Goal: Information Seeking & Learning: Learn about a topic

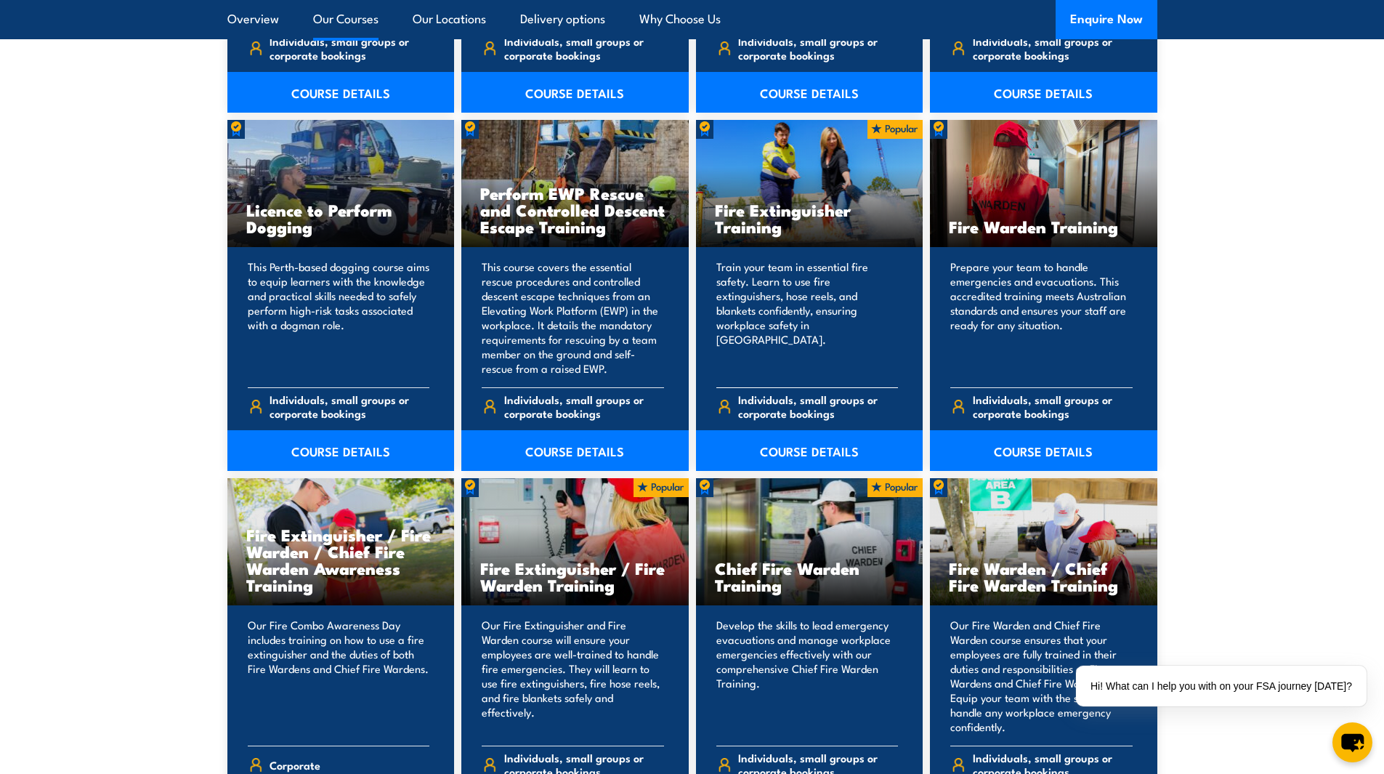
scroll to position [1816, 0]
click at [795, 169] on div "Fire Extinguisher Training" at bounding box center [809, 184] width 227 height 127
click at [884, 139] on img at bounding box center [894, 130] width 55 height 19
click at [892, 179] on div "Fire Extinguisher Training" at bounding box center [809, 184] width 227 height 127
drag, startPoint x: 861, startPoint y: 302, endPoint x: 865, endPoint y: 309, distance: 8.5
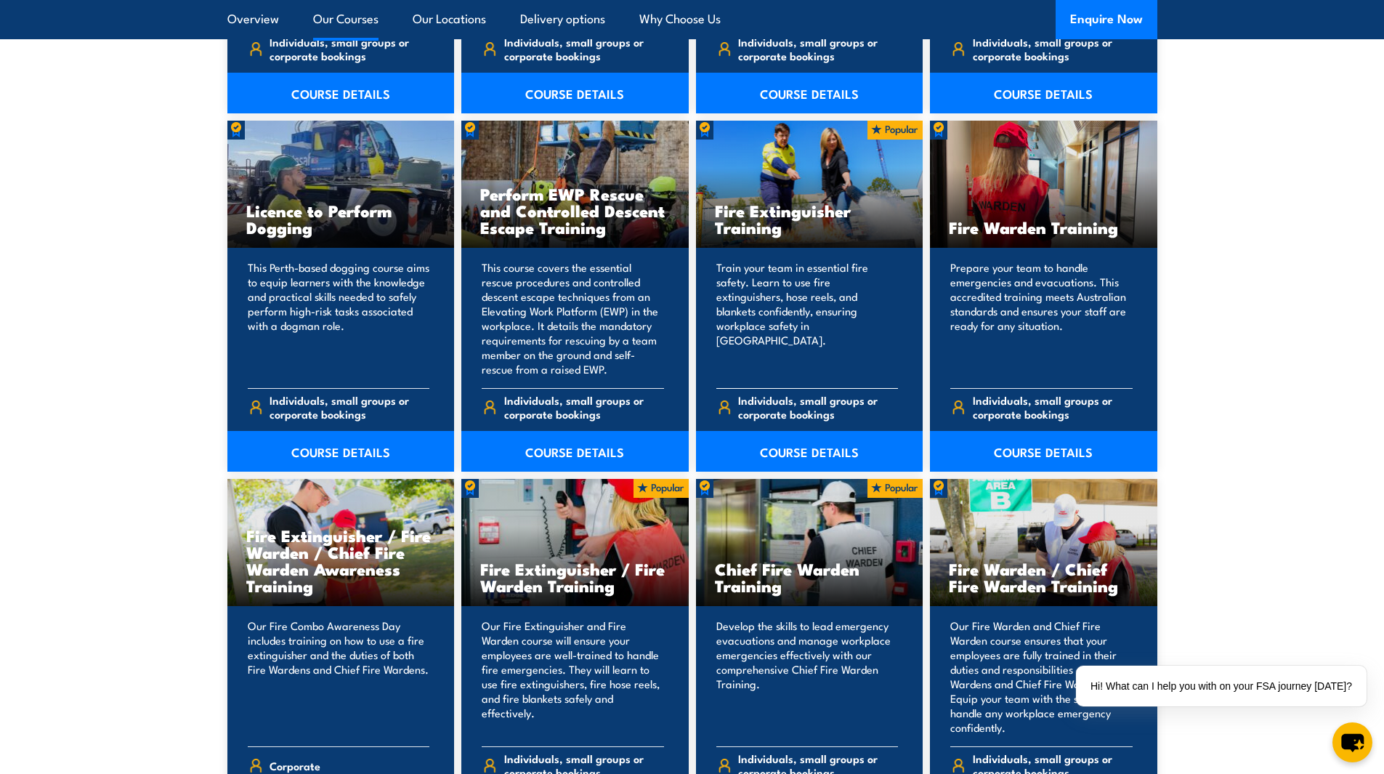
click at [865, 309] on p "Train your team in essential fire safety. Learn to use fire extinguishers, hose…" at bounding box center [807, 318] width 182 height 116
click at [819, 443] on link "COURSE DETAILS" at bounding box center [809, 451] width 227 height 41
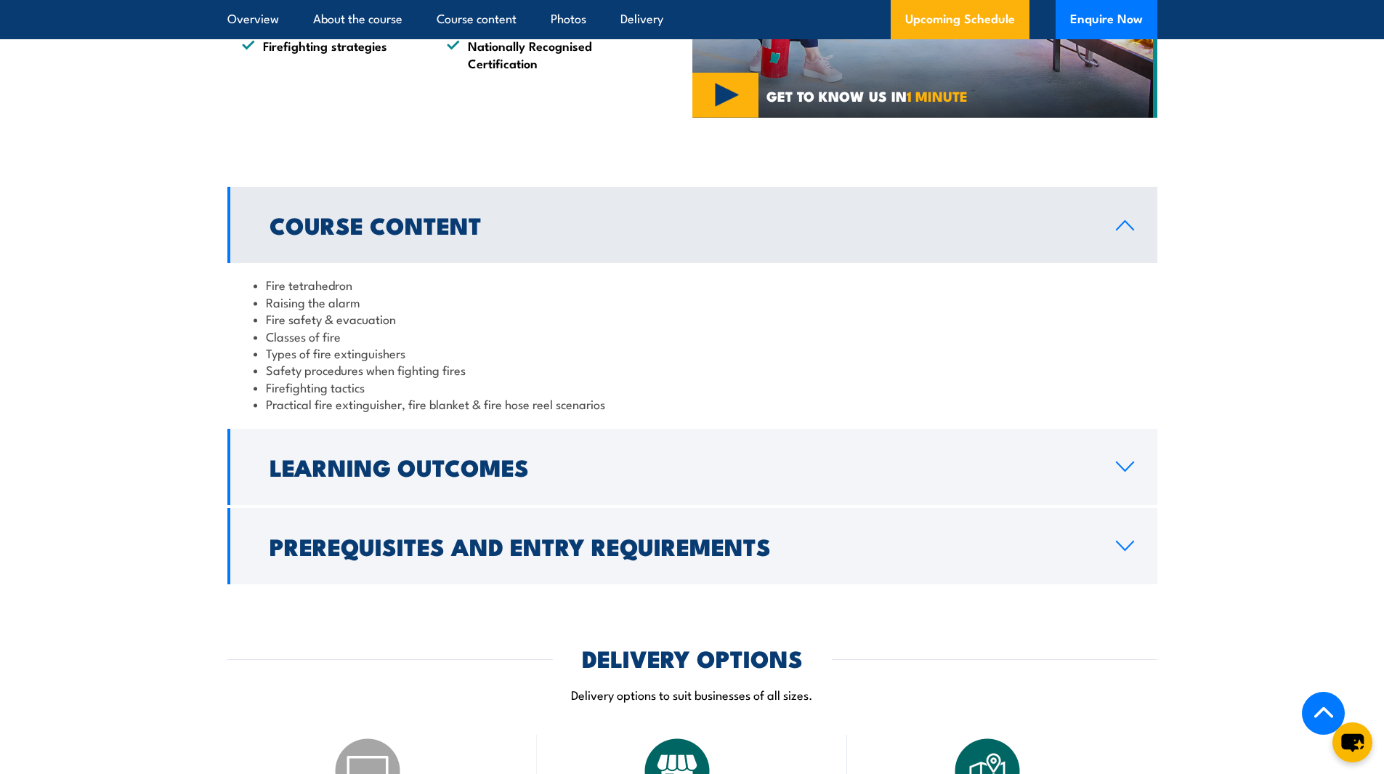
scroll to position [1235, 0]
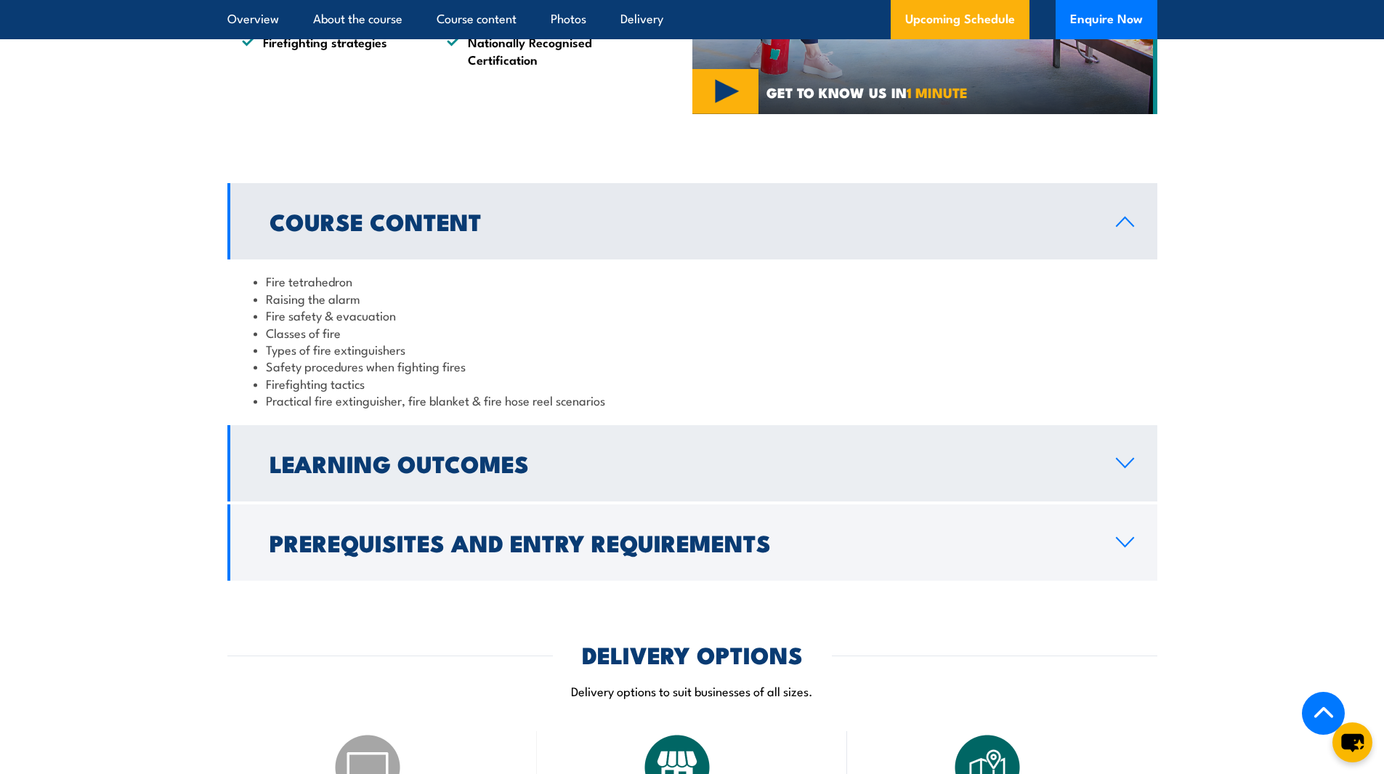
click at [1122, 466] on icon at bounding box center [1124, 462] width 17 height 9
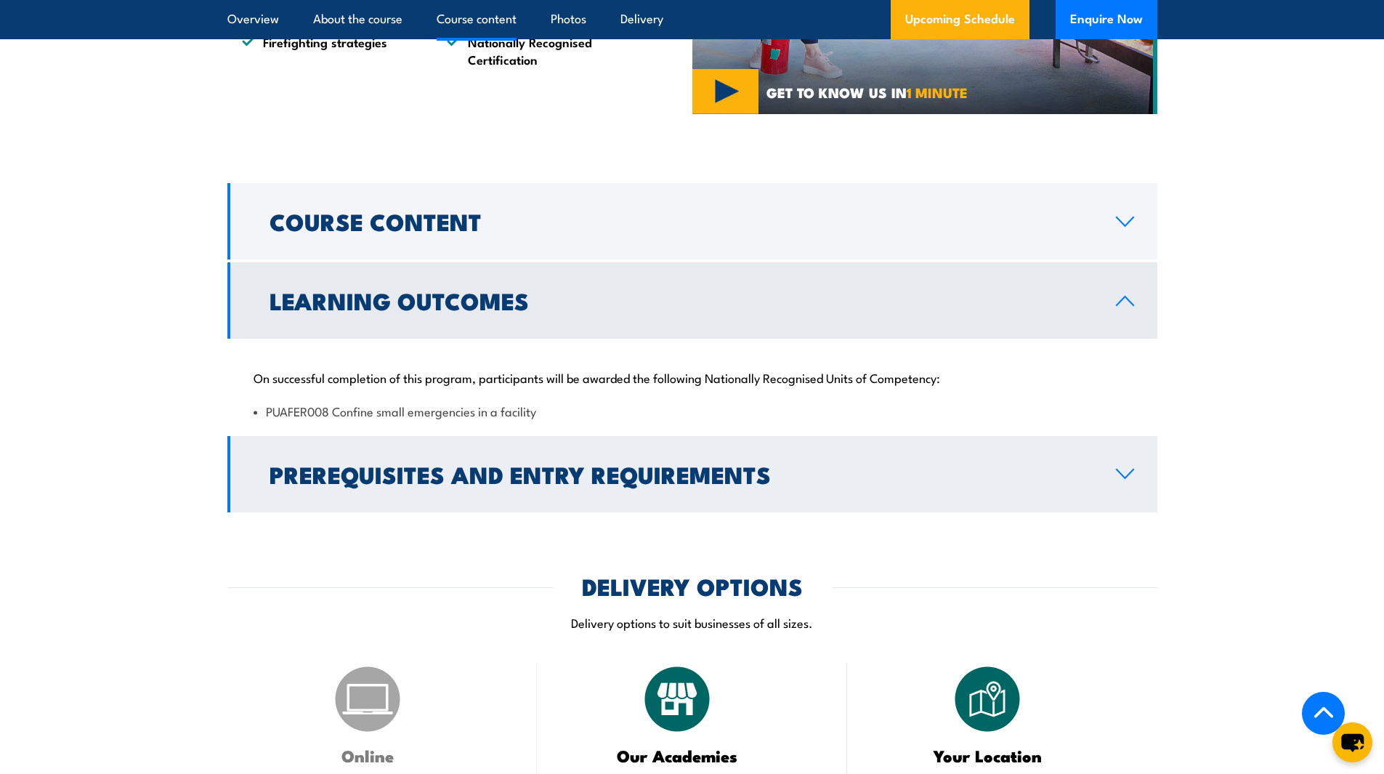
scroll to position [1308, 0]
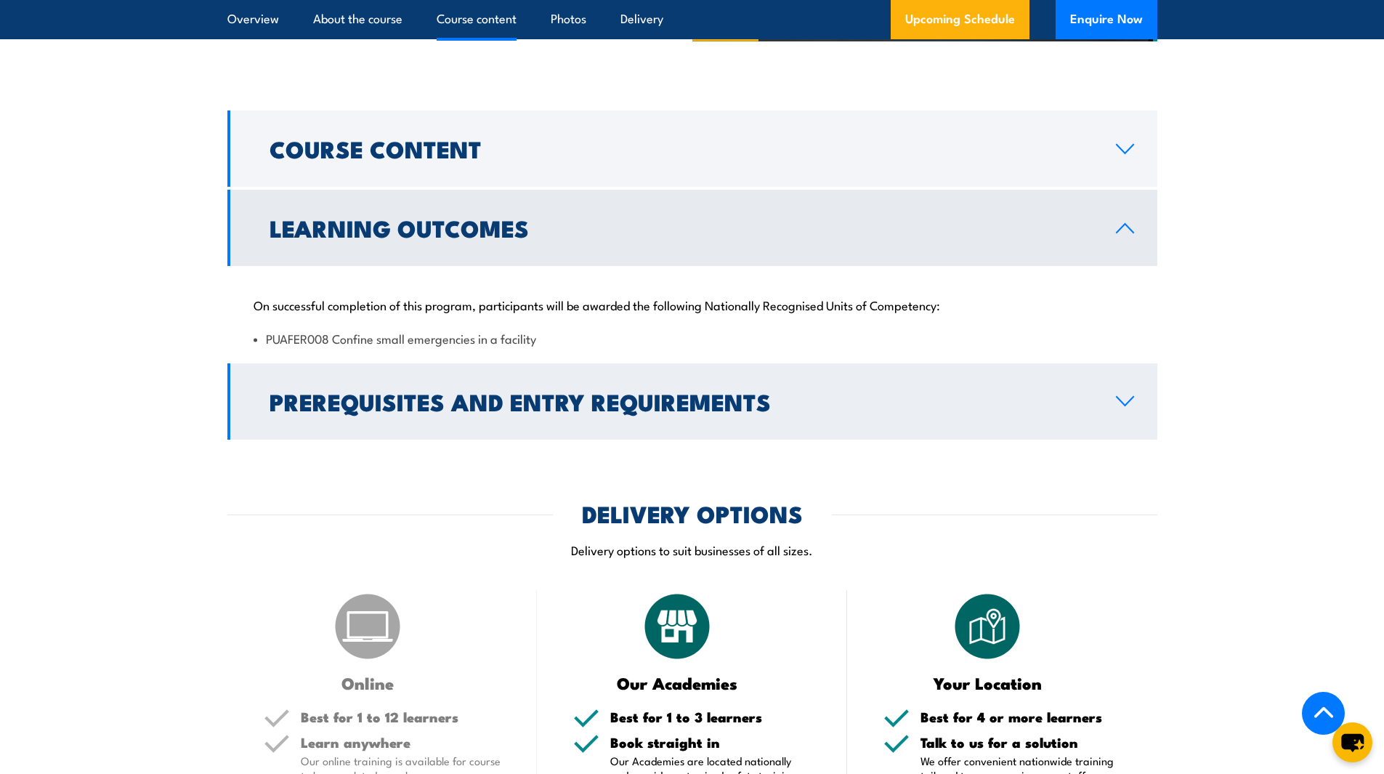
click at [1125, 406] on icon at bounding box center [1125, 401] width 20 height 12
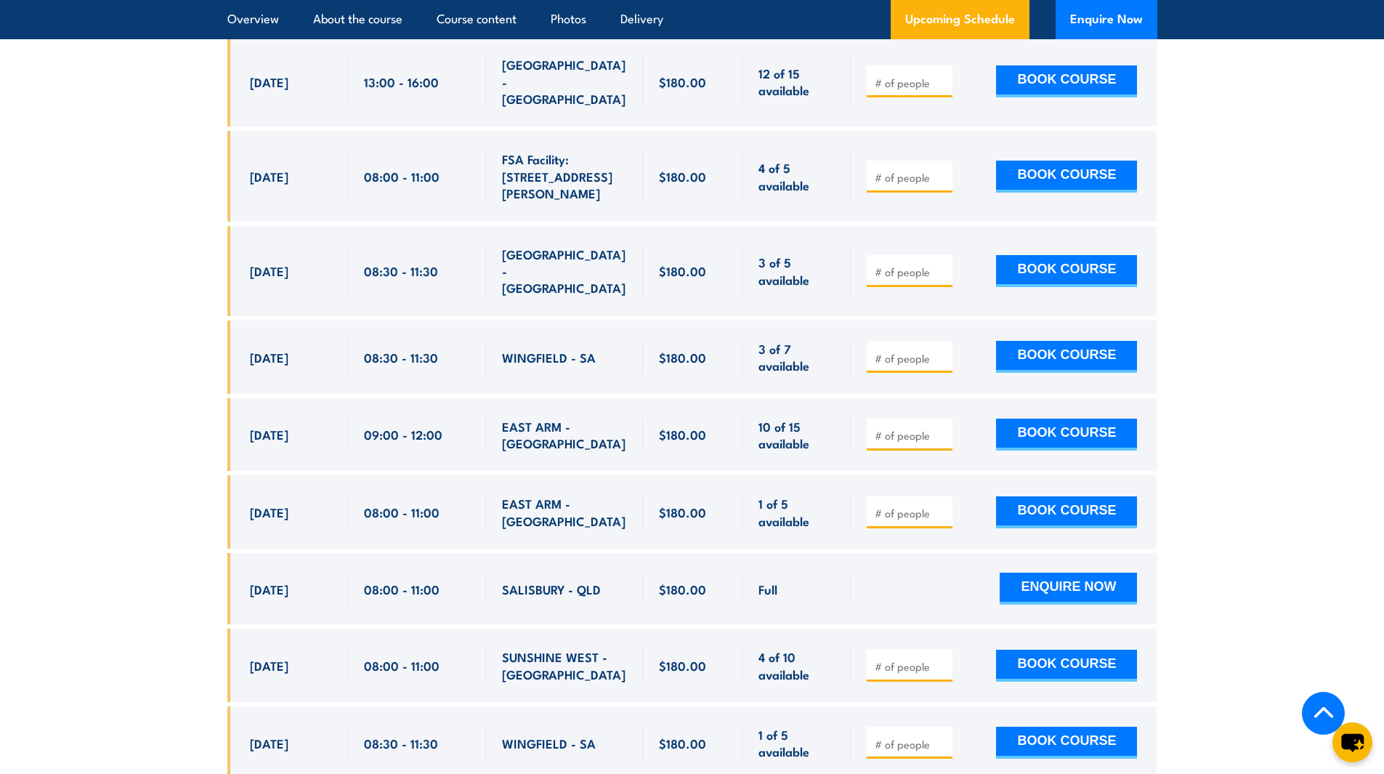
scroll to position [2760, 0]
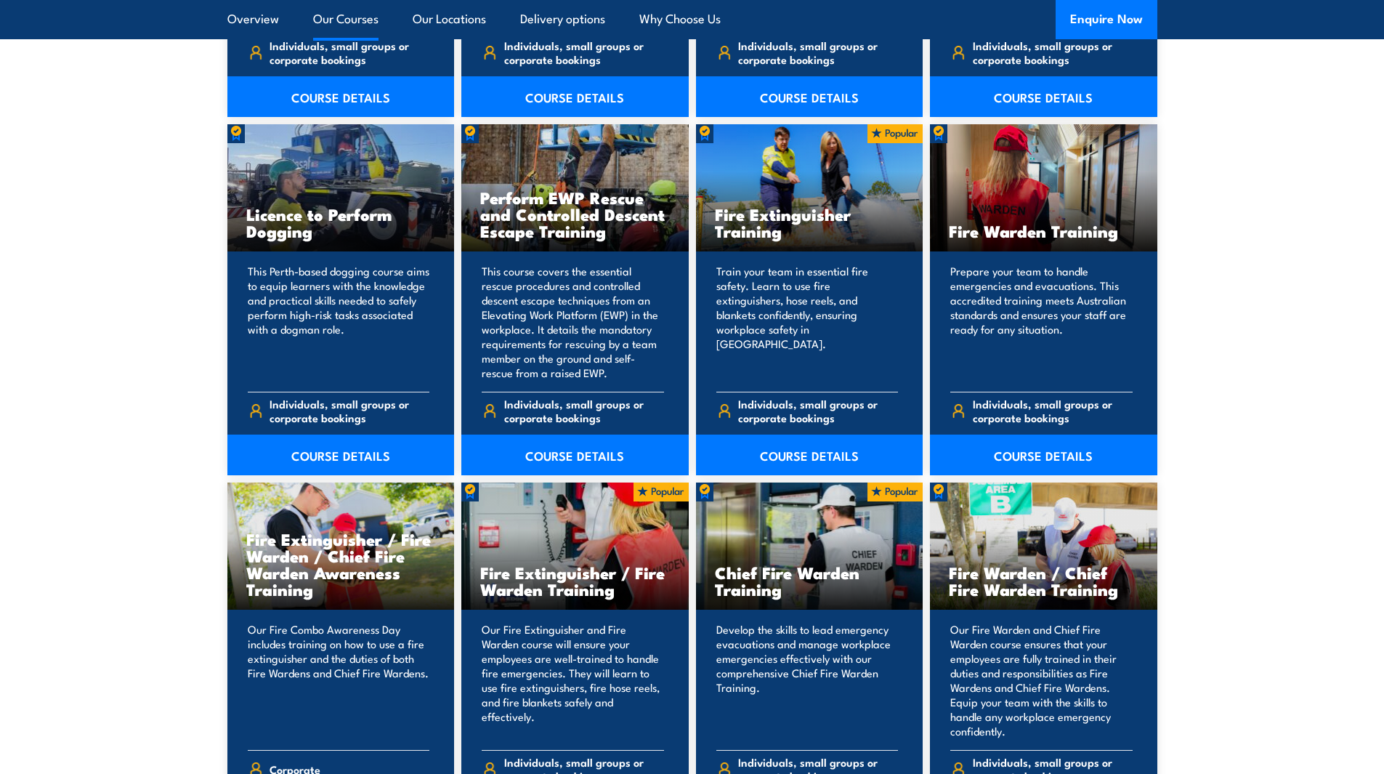
scroll to position [1816, 0]
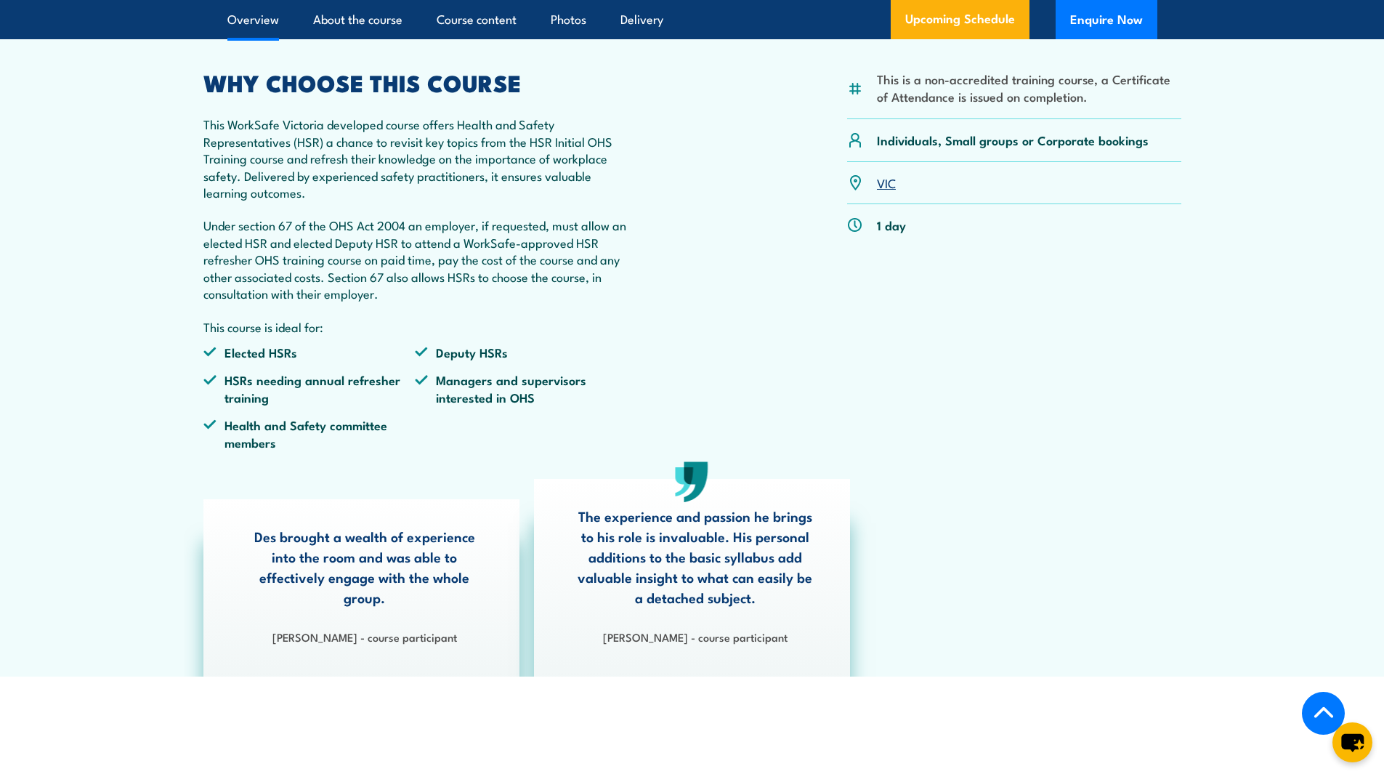
scroll to position [508, 0]
